Goal: Task Accomplishment & Management: Manage account settings

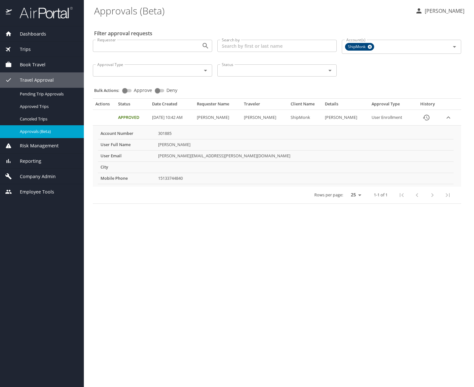
click at [38, 171] on div "Company Admin" at bounding box center [42, 176] width 84 height 15
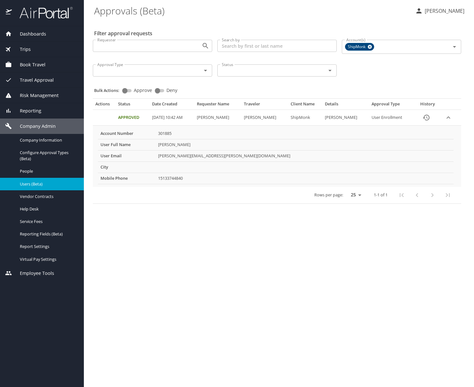
click at [47, 188] on link "Users (Beta)" at bounding box center [42, 184] width 84 height 12
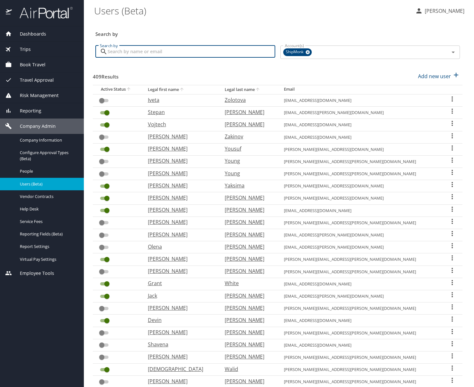
click at [141, 48] on input "Search by" at bounding box center [192, 51] width 168 height 12
type input "devi"
checkbox input "true"
checkbox input "false"
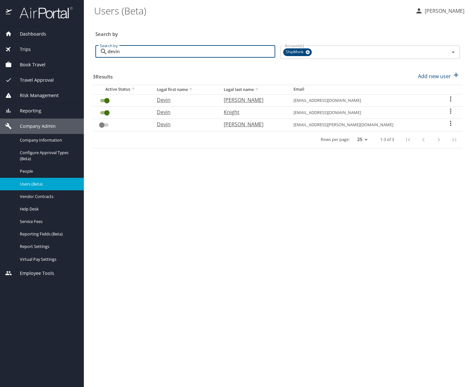
type input "devin"
click at [252, 101] on p "[PERSON_NAME]" at bounding box center [252, 100] width 57 height 8
select select "US"
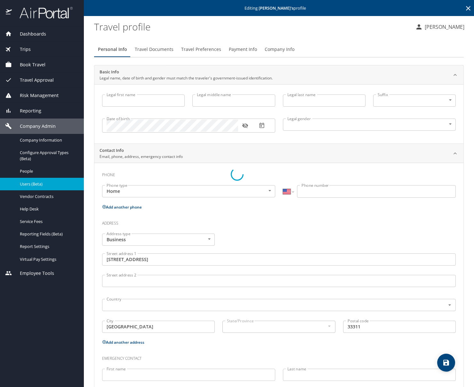
type input "Devin"
type input "[PERSON_NAME]"
type input "[DEMOGRAPHIC_DATA]"
type input "[PERSON_NAME]"
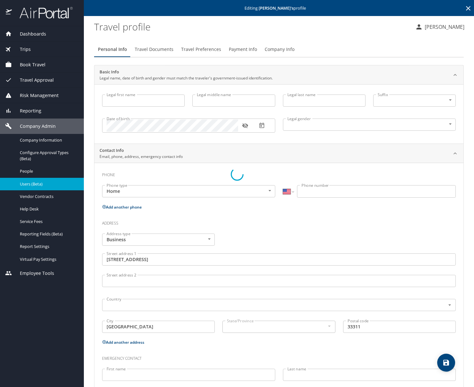
type input "[PERSON_NAME]"
select select "SV"
type input "804 8333"
type input "[GEOGRAPHIC_DATA]"
type input "[US_STATE]"
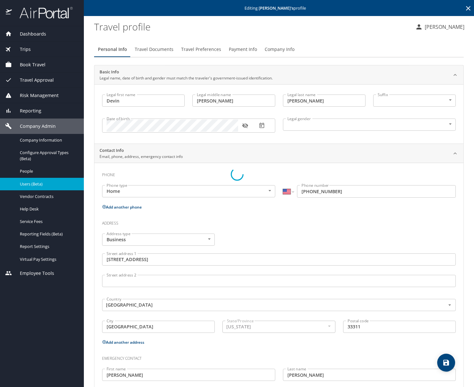
select select "US"
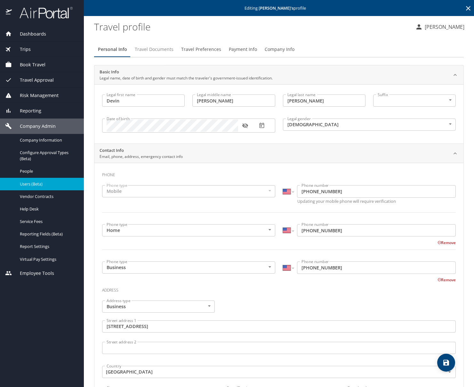
click at [154, 50] on span "Travel Documents" at bounding box center [154, 49] width 39 height 8
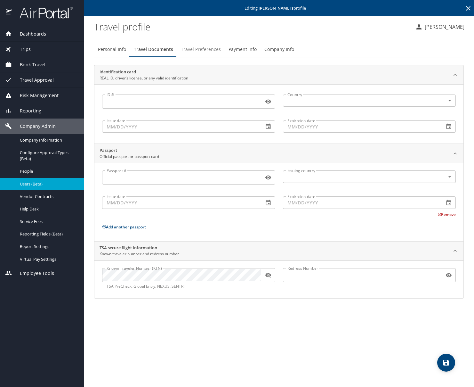
click at [201, 51] on span "Travel Preferences" at bounding box center [201, 49] width 40 height 8
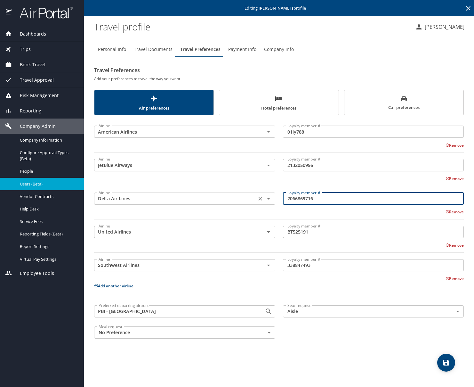
drag, startPoint x: 319, startPoint y: 200, endPoint x: 273, endPoint y: 199, distance: 45.8
click at [273, 199] on div "Airline Delta Air Lines Airline Loyalty member # 2066869716 Loyalty member # Re…" at bounding box center [279, 204] width 378 height 37
click at [157, 48] on span "Travel Documents" at bounding box center [153, 49] width 39 height 8
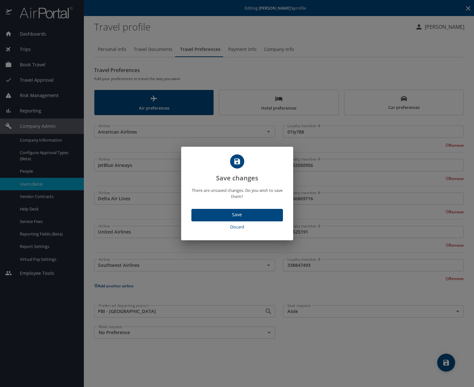
click at [237, 228] on span "Discard" at bounding box center [237, 226] width 86 height 7
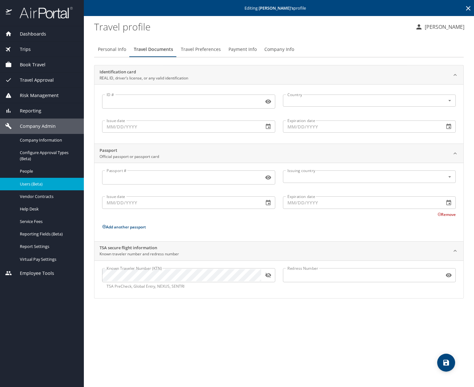
click at [270, 275] on icon "button" at bounding box center [268, 275] width 6 height 5
click at [94, 272] on div "Known Traveler Number (KTN) Known Traveler Number (KTN) TSA PreCheck, Global En…" at bounding box center [278, 279] width 369 height 38
